Goal: Task Accomplishment & Management: Manage account settings

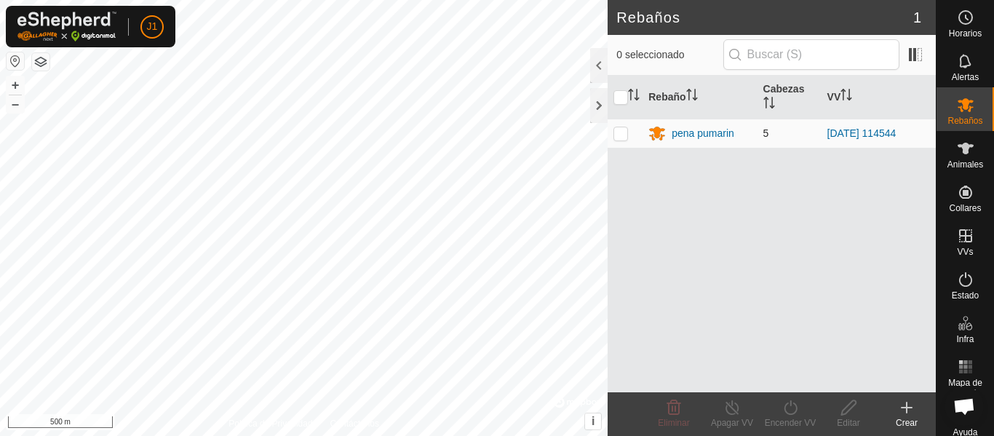
click at [625, 130] on p-checkbox at bounding box center [621, 133] width 15 height 12
checkbox input "true"
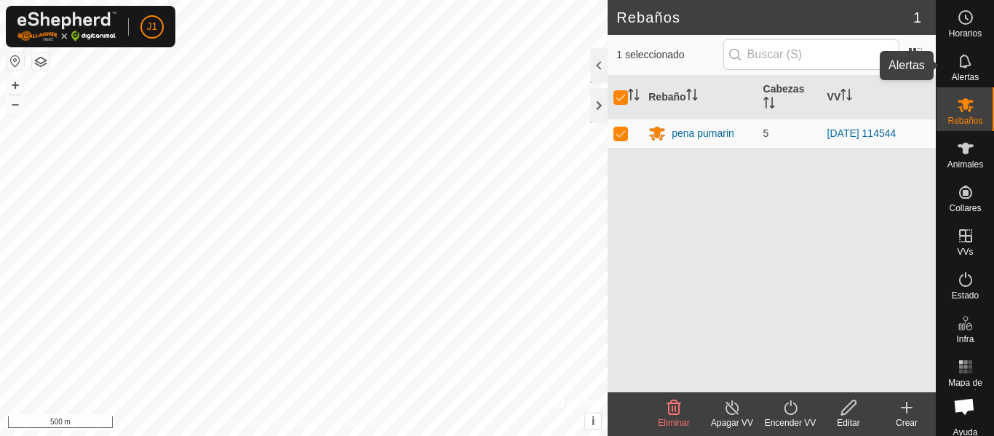
click at [960, 73] on span "Alertas" at bounding box center [965, 77] width 27 height 9
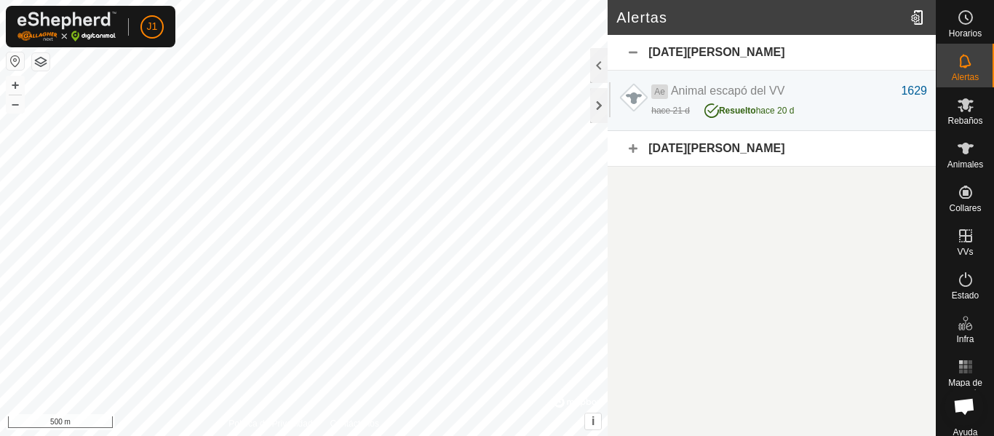
click at [960, 73] on span "Alertas" at bounding box center [965, 77] width 27 height 9
click at [956, 162] on span "Animales" at bounding box center [966, 164] width 36 height 9
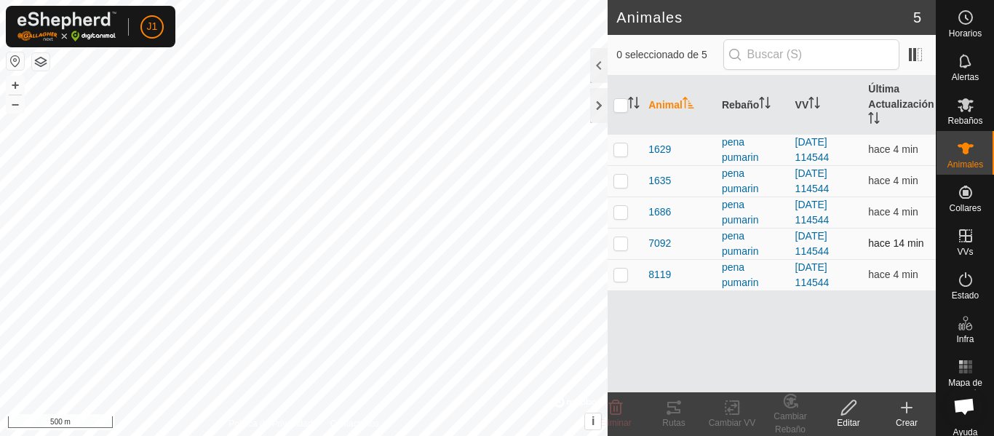
click at [633, 245] on td at bounding box center [625, 243] width 35 height 31
checkbox input "true"
click at [670, 411] on icon at bounding box center [669, 413] width 4 height 4
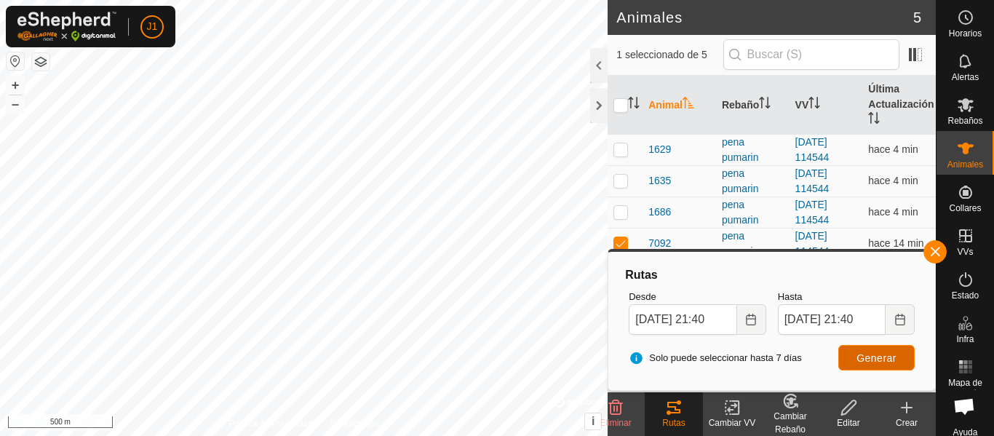
click at [870, 362] on span "Generar" at bounding box center [877, 358] width 40 height 12
click at [606, 104] on div at bounding box center [598, 105] width 17 height 35
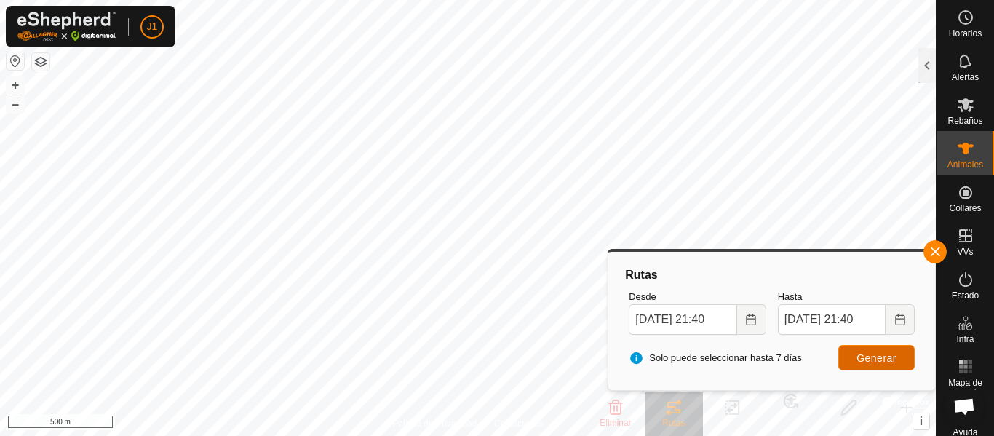
click at [864, 360] on span "Generar" at bounding box center [877, 358] width 40 height 12
click at [939, 247] on button "button" at bounding box center [935, 251] width 23 height 23
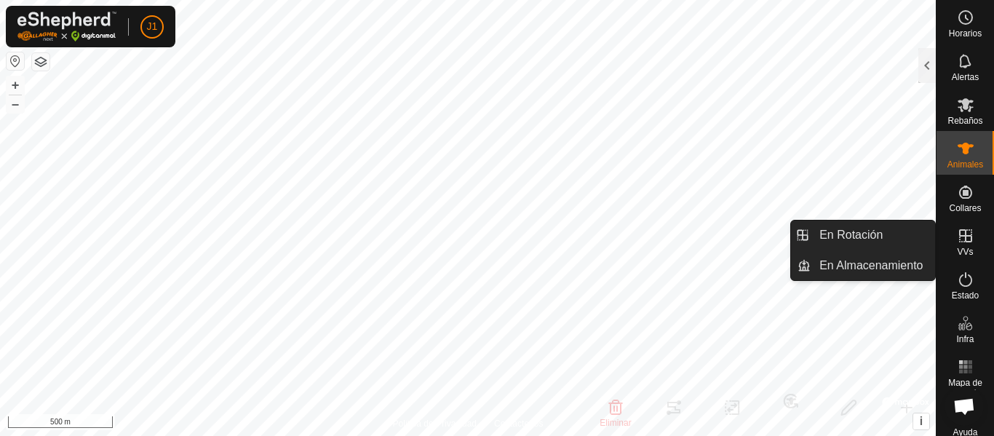
drag, startPoint x: 962, startPoint y: 259, endPoint x: 959, endPoint y: 245, distance: 14.1
click at [959, 245] on es-virtualpaddocks-svg-icon at bounding box center [966, 235] width 26 height 23
click at [884, 239] on link "En Rotación" at bounding box center [873, 235] width 124 height 29
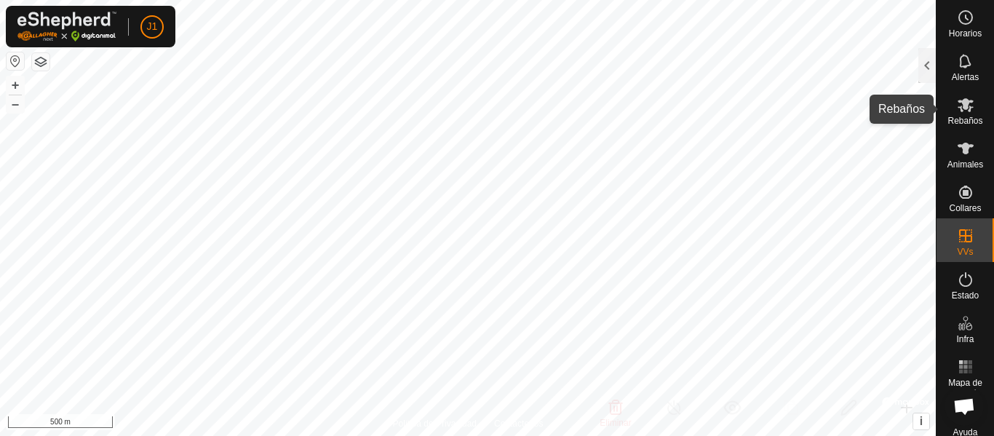
click at [962, 105] on icon at bounding box center [966, 105] width 16 height 14
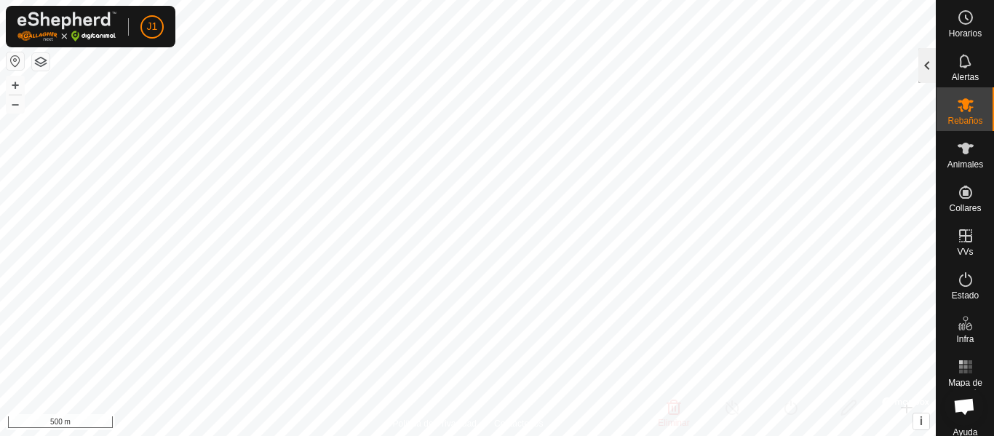
click at [927, 67] on div at bounding box center [927, 65] width 17 height 35
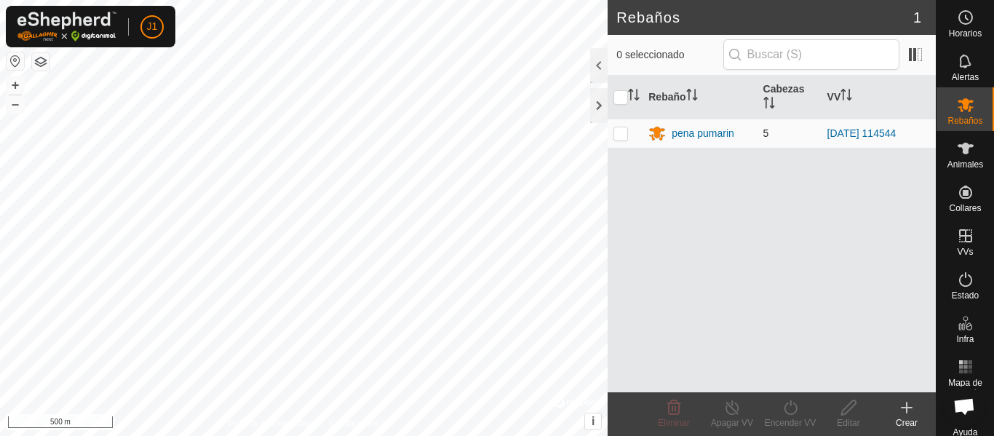
click at [618, 132] on p-checkbox at bounding box center [621, 133] width 15 height 12
checkbox input "true"
click at [962, 153] on icon at bounding box center [966, 149] width 16 height 12
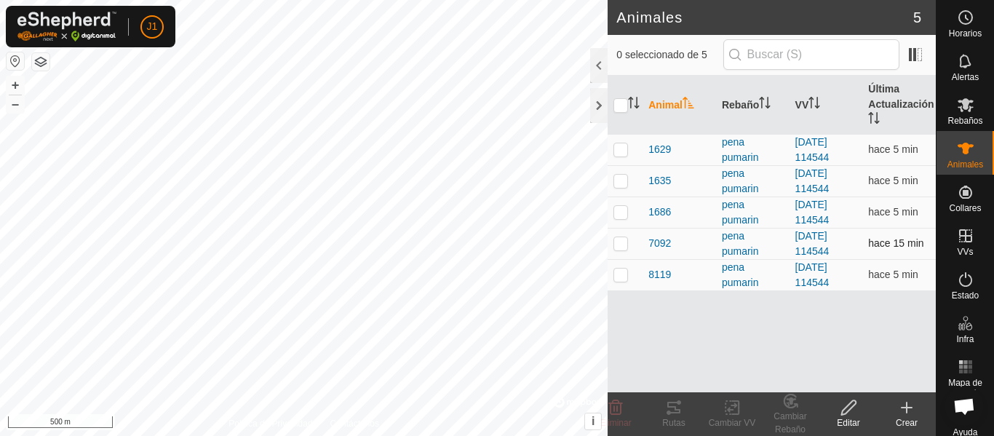
click at [619, 245] on p-checkbox at bounding box center [621, 243] width 15 height 12
click at [673, 414] on icon at bounding box center [673, 407] width 17 height 17
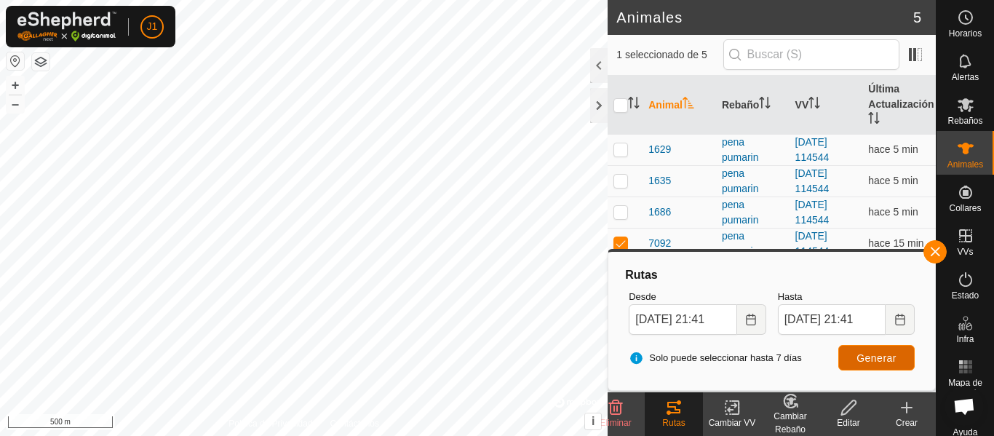
click at [876, 364] on button "Generar" at bounding box center [877, 357] width 76 height 25
click at [590, 103] on div at bounding box center [598, 105] width 17 height 35
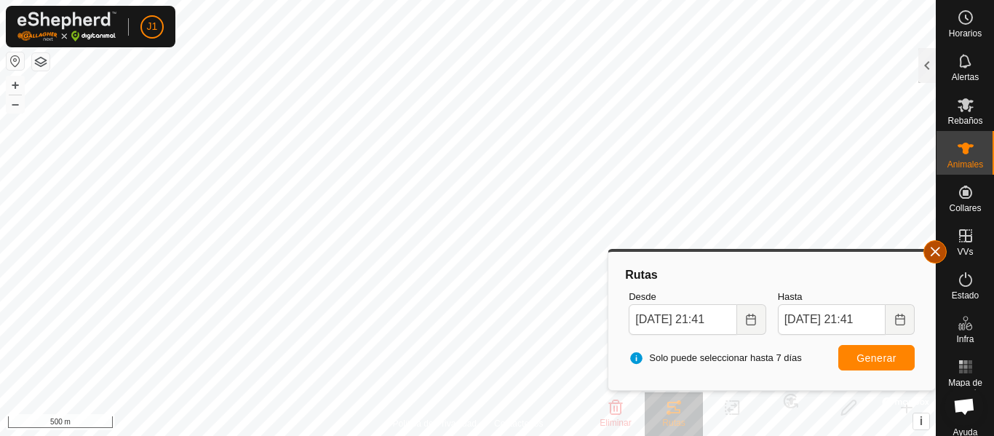
click at [935, 252] on button "button" at bounding box center [935, 251] width 23 height 23
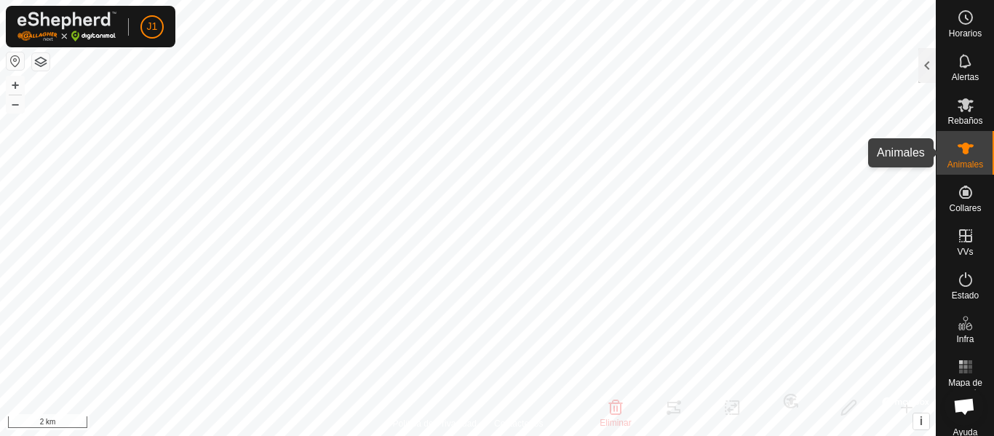
click at [957, 151] on icon at bounding box center [965, 148] width 17 height 17
click at [931, 76] on div at bounding box center [927, 65] width 17 height 35
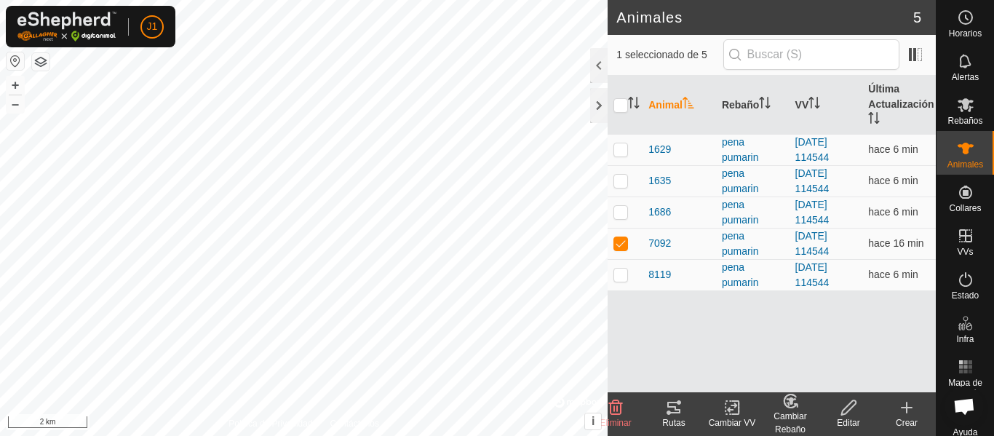
click at [667, 414] on icon at bounding box center [669, 413] width 4 height 4
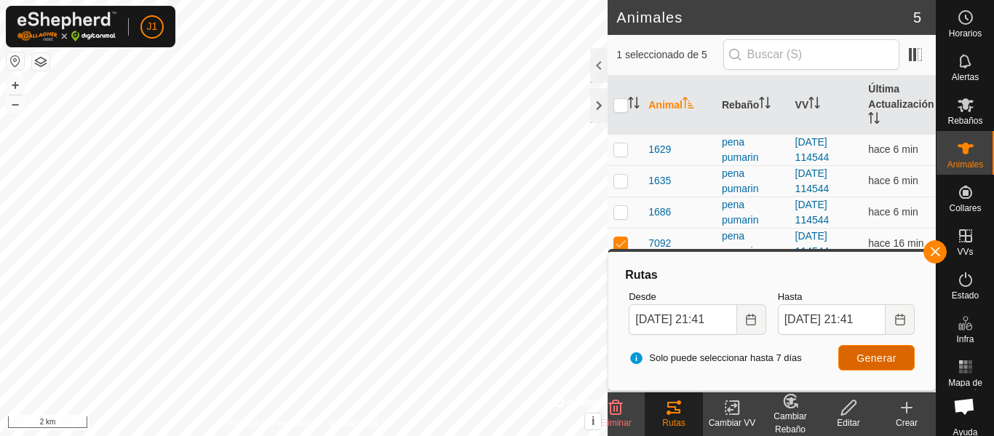
click at [868, 357] on span "Generar" at bounding box center [877, 358] width 40 height 12
click at [601, 111] on div at bounding box center [598, 105] width 17 height 35
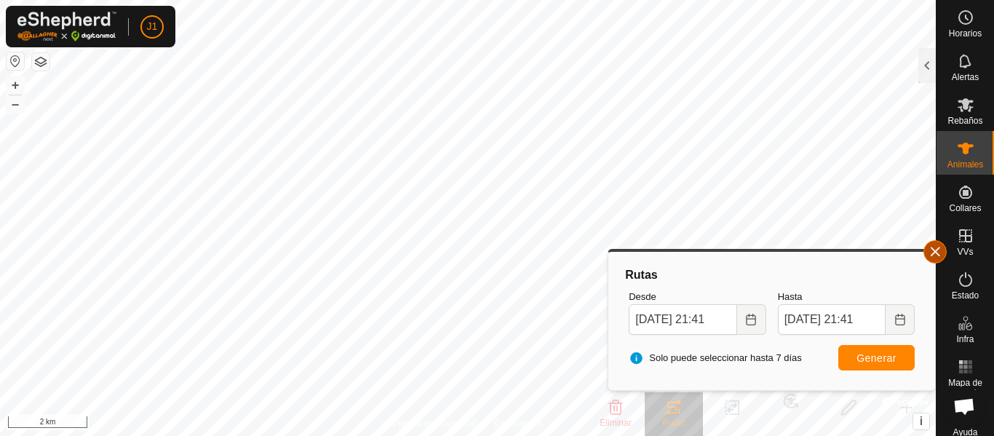
click at [941, 242] on button "button" at bounding box center [935, 251] width 23 height 23
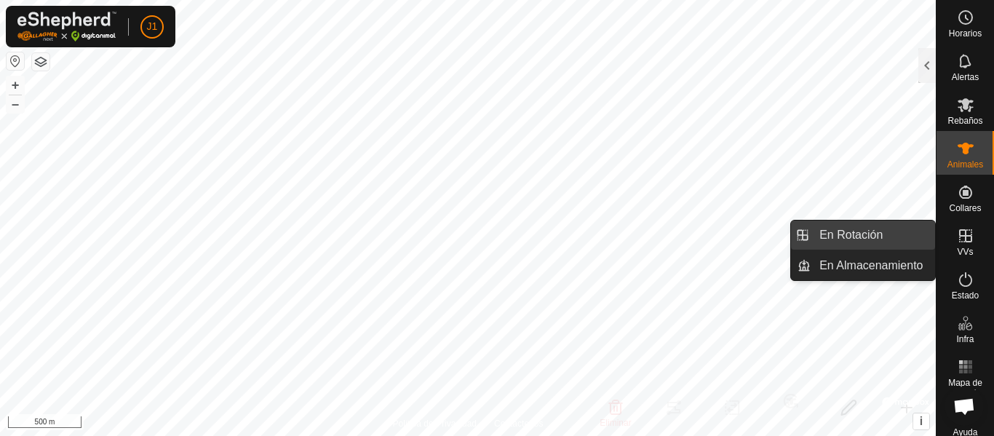
click at [938, 247] on div "Horarios Alertas Rebaños Animales Collares VVs Estado Infra Mapa de Calor Ayuda…" at bounding box center [497, 218] width 994 height 436
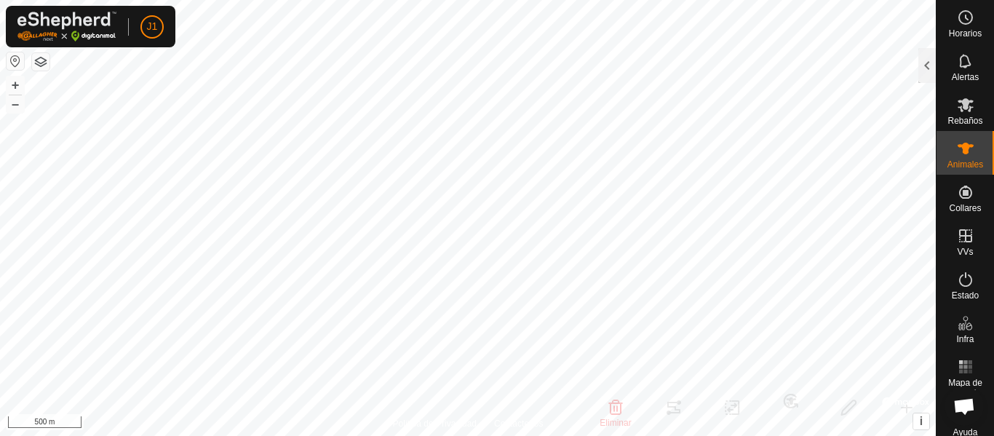
checkbox input "false"
click at [957, 154] on icon at bounding box center [965, 148] width 17 height 17
click at [935, 70] on div at bounding box center [927, 65] width 17 height 35
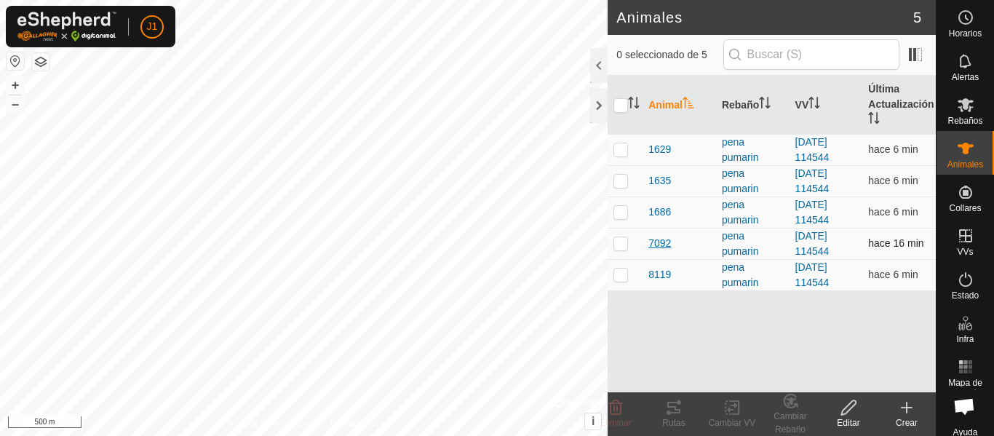
click at [654, 240] on span "7092" at bounding box center [660, 243] width 23 height 15
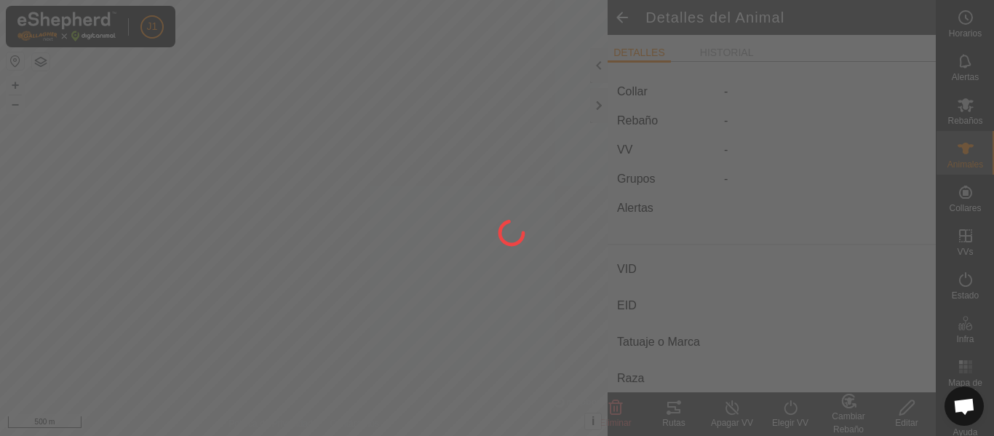
type input "7092"
type input "000020307267092"
type input "FL"
type input "asturiana de la [US_STATE]"
type input "-"
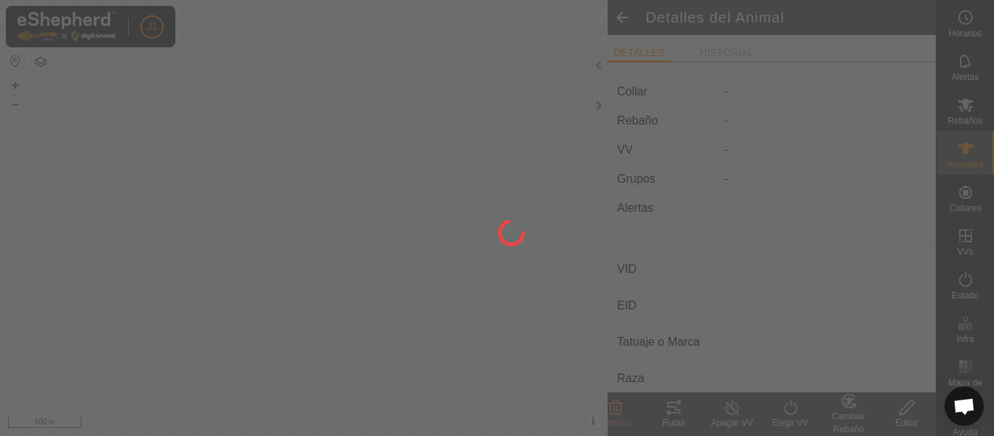
type input "05/2017"
type input "8 years 6 months"
type input "Preñada"
type input "500 kg"
type input "1 kg"
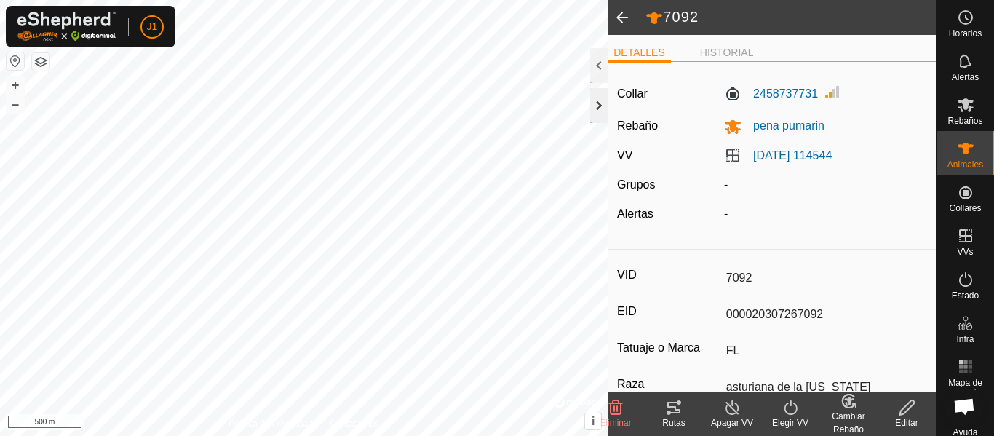
click at [598, 103] on div at bounding box center [598, 105] width 17 height 35
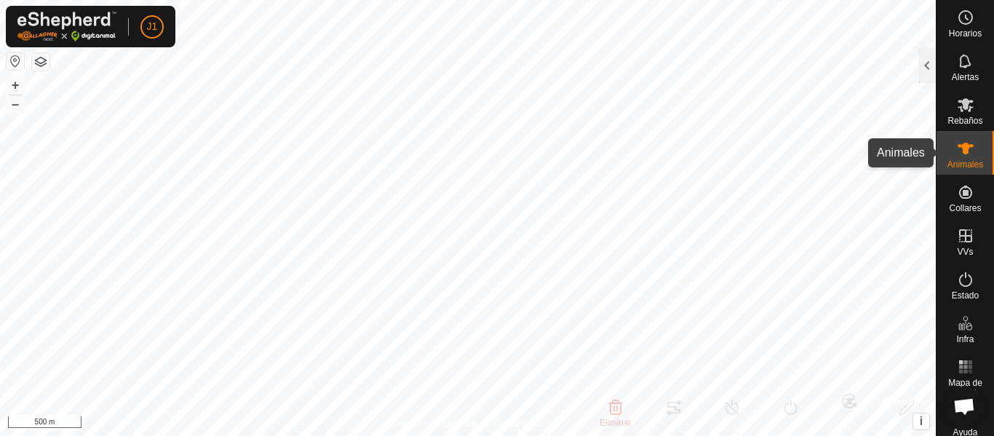
click at [958, 146] on icon at bounding box center [966, 149] width 16 height 12
click at [960, 151] on icon at bounding box center [966, 149] width 16 height 12
click at [925, 78] on div at bounding box center [927, 65] width 17 height 35
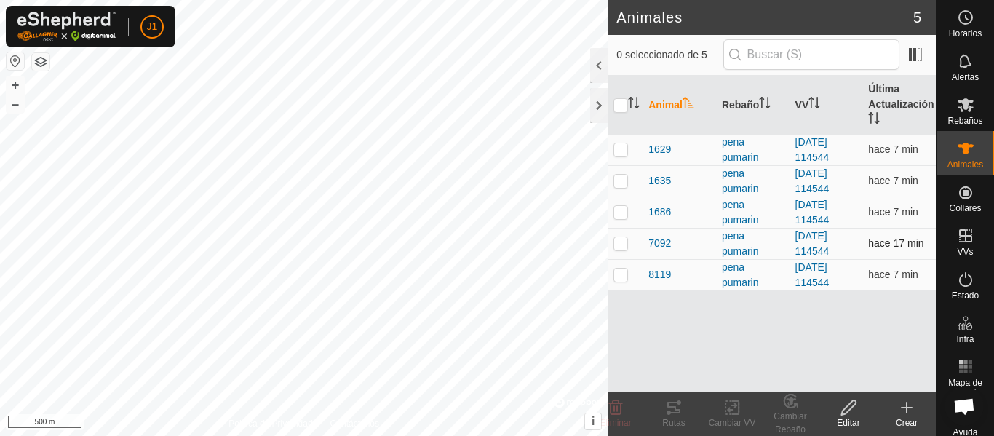
click at [617, 248] on p-checkbox at bounding box center [621, 243] width 15 height 12
checkbox input "true"
click at [667, 411] on icon at bounding box center [673, 407] width 17 height 17
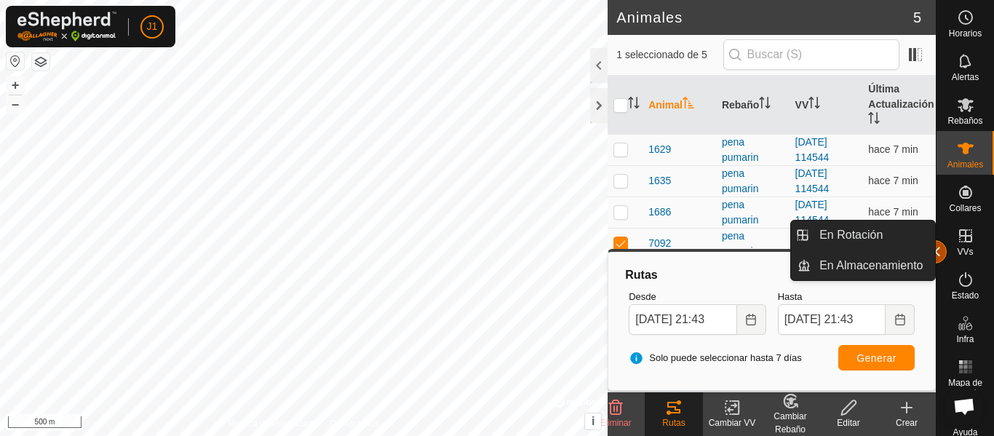
drag, startPoint x: 959, startPoint y: 261, endPoint x: 941, endPoint y: 258, distance: 18.6
click at [941, 258] on button "button" at bounding box center [935, 251] width 23 height 23
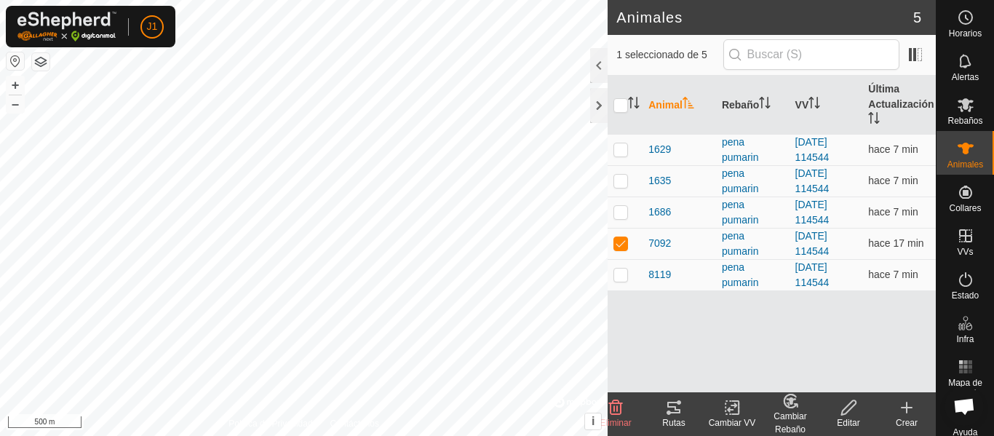
click at [671, 407] on icon at bounding box center [673, 408] width 13 height 12
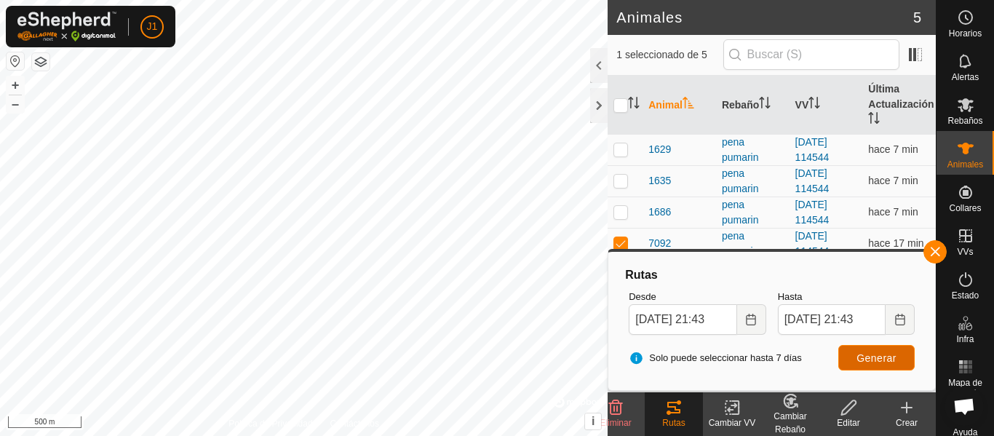
click at [883, 351] on button "Generar" at bounding box center [877, 357] width 76 height 25
click at [595, 114] on div at bounding box center [598, 105] width 17 height 35
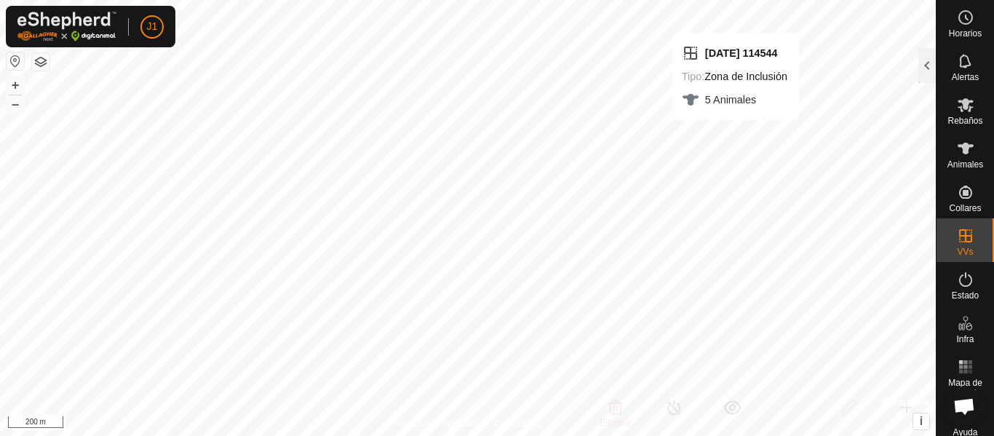
checkbox input "true"
checkbox input "false"
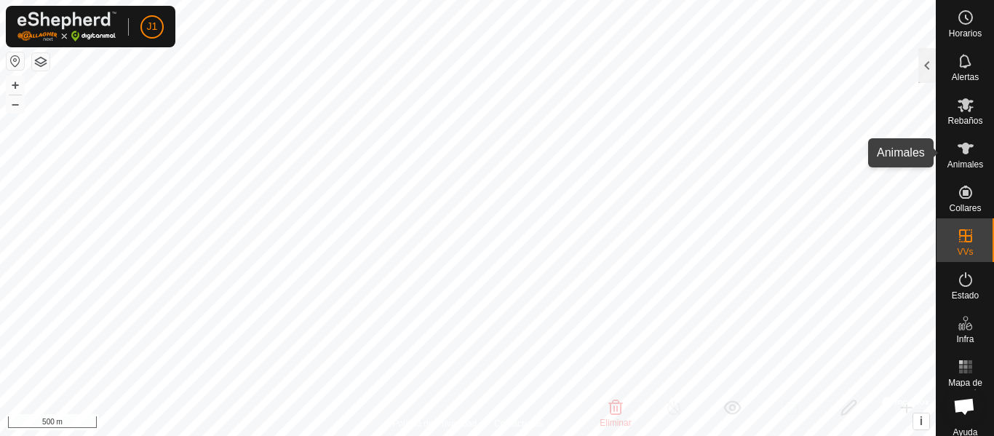
click at [957, 151] on icon at bounding box center [965, 148] width 17 height 17
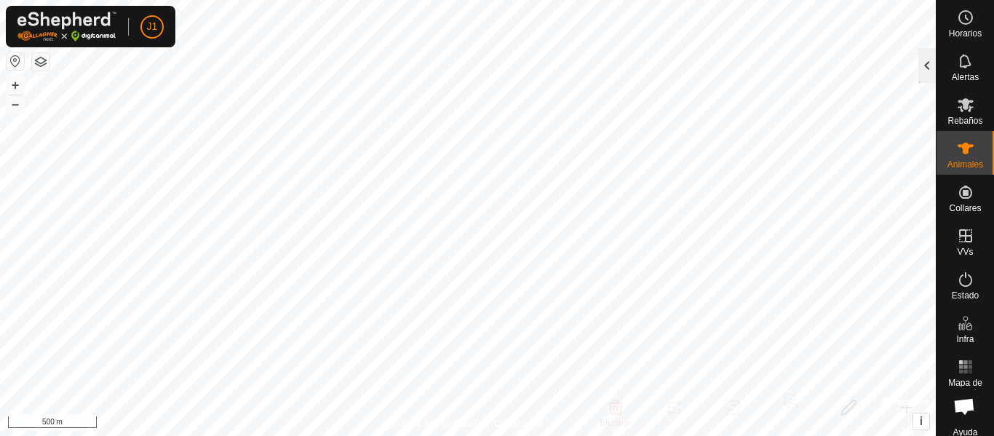
click at [922, 70] on div at bounding box center [927, 65] width 17 height 35
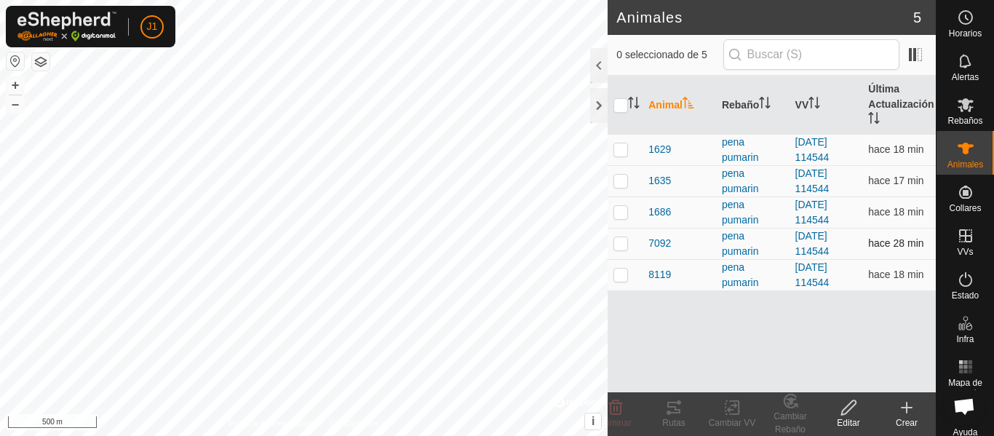
click at [619, 247] on p-checkbox at bounding box center [621, 243] width 15 height 12
checkbox input "true"
click at [673, 406] on icon at bounding box center [673, 408] width 13 height 12
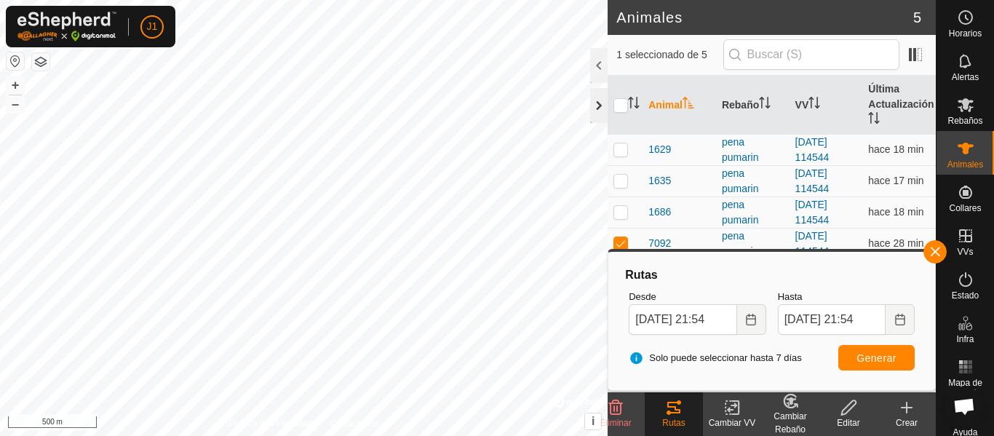
click at [604, 100] on div at bounding box center [598, 105] width 17 height 35
